Goal: Navigation & Orientation: Understand site structure

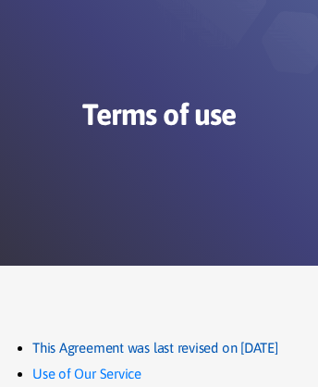
scroll to position [75, 0]
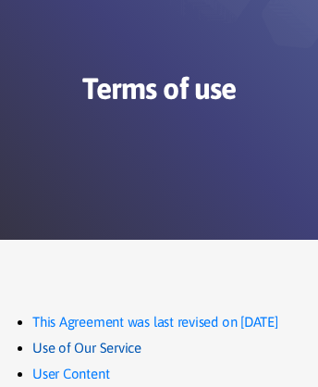
click at [88, 361] on link "Use of Our Service" at bounding box center [86, 348] width 109 height 26
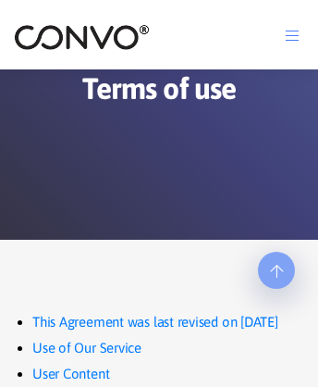
scroll to position [19726, 0]
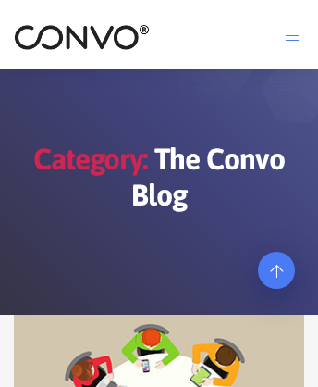
scroll to position [1496, 0]
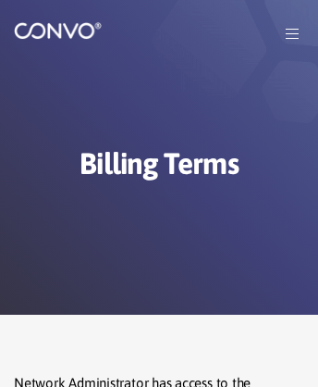
scroll to position [2968, 0]
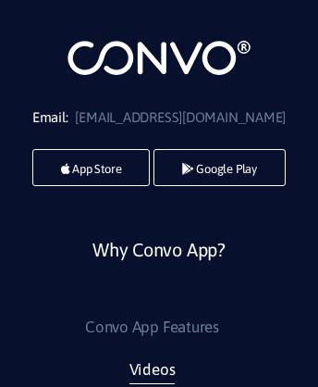
click at [151, 372] on link "Videos" at bounding box center [153, 370] width 46 height 30
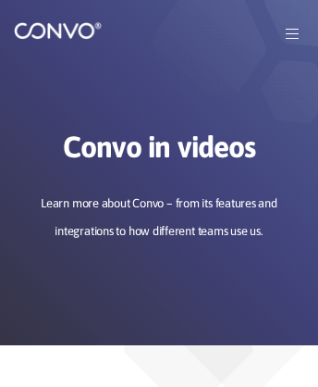
scroll to position [1940, 0]
